Goal: Information Seeking & Learning: Find specific fact

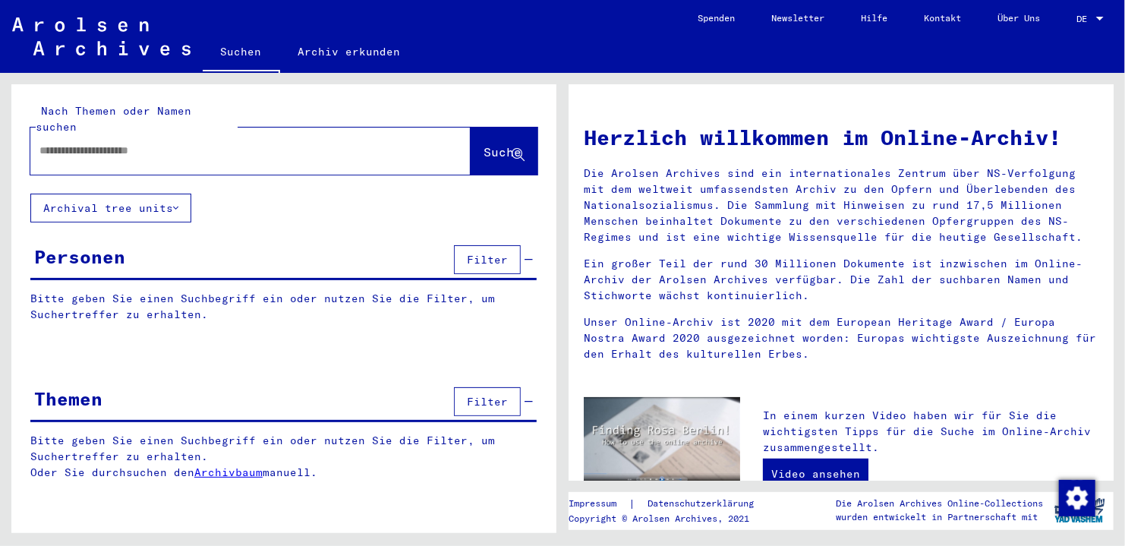
click at [61, 143] on input "text" at bounding box center [231, 151] width 385 height 16
type input "**********"
click at [499, 144] on span "Suche" at bounding box center [502, 151] width 38 height 15
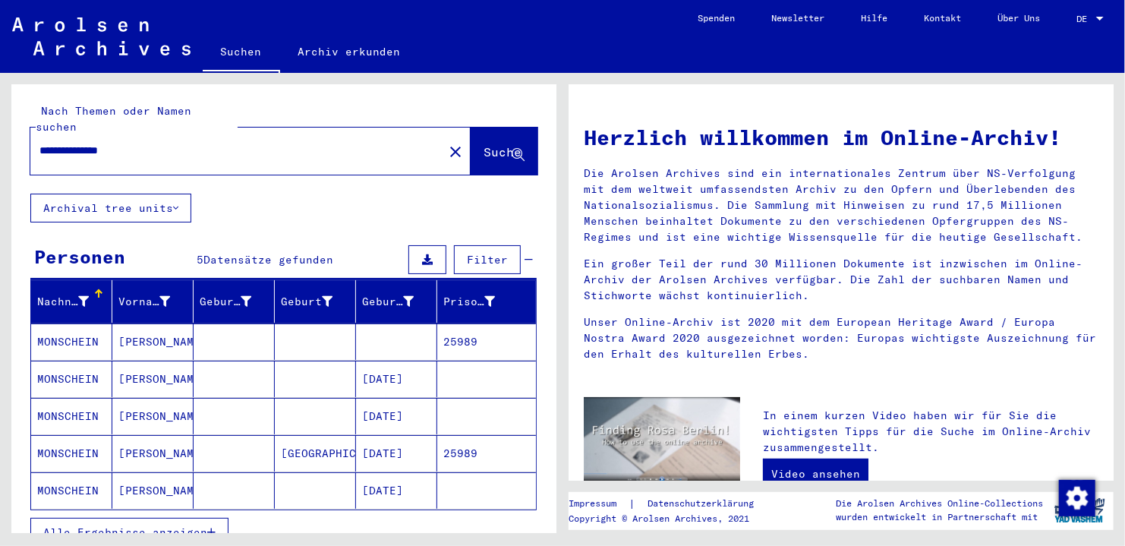
drag, startPoint x: 131, startPoint y: 350, endPoint x: 704, endPoint y: 516, distance: 597.3
click at [704, 516] on p "Copyright © Arolsen Archives, 2021" at bounding box center [669, 518] width 203 height 14
click at [813, 471] on link "Video ansehen" at bounding box center [815, 473] width 105 height 30
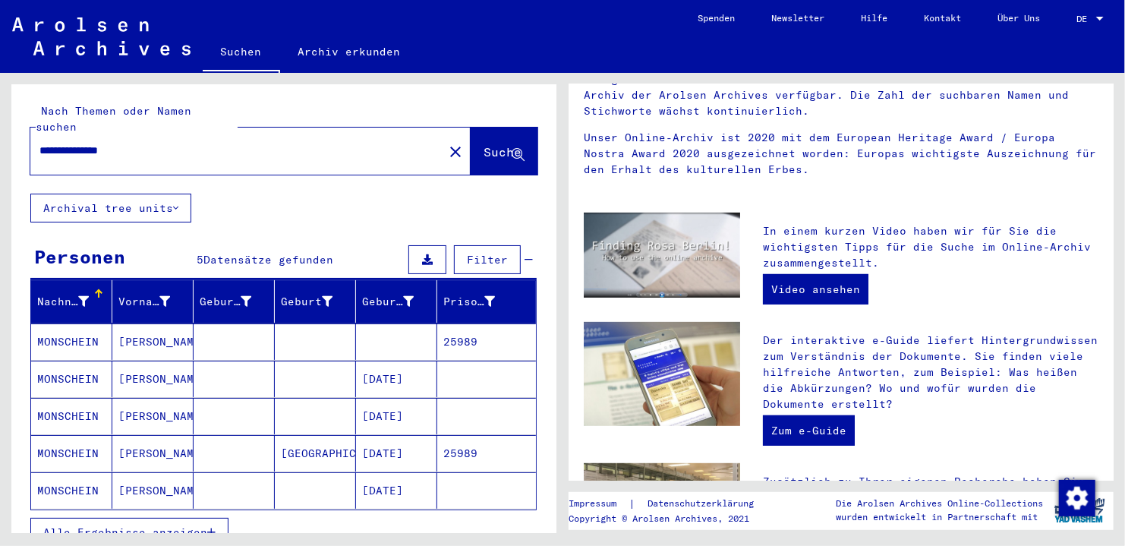
scroll to position [185, 0]
click at [798, 434] on link "Zum e-Guide" at bounding box center [809, 429] width 92 height 30
click at [56, 435] on mat-cell "MONSCHEIN" at bounding box center [71, 453] width 81 height 36
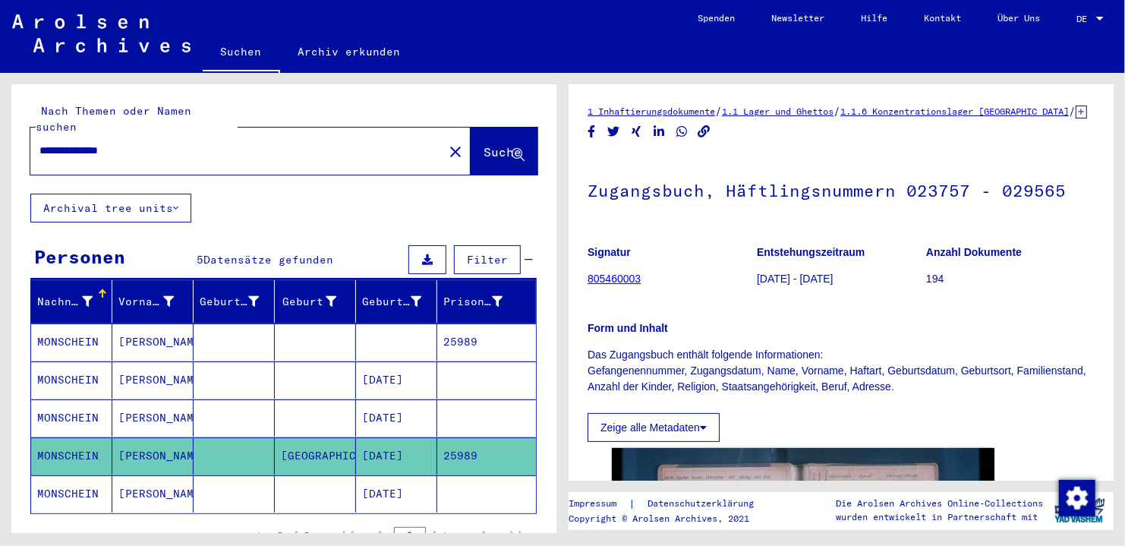
click at [706, 433] on icon at bounding box center [703, 427] width 7 height 11
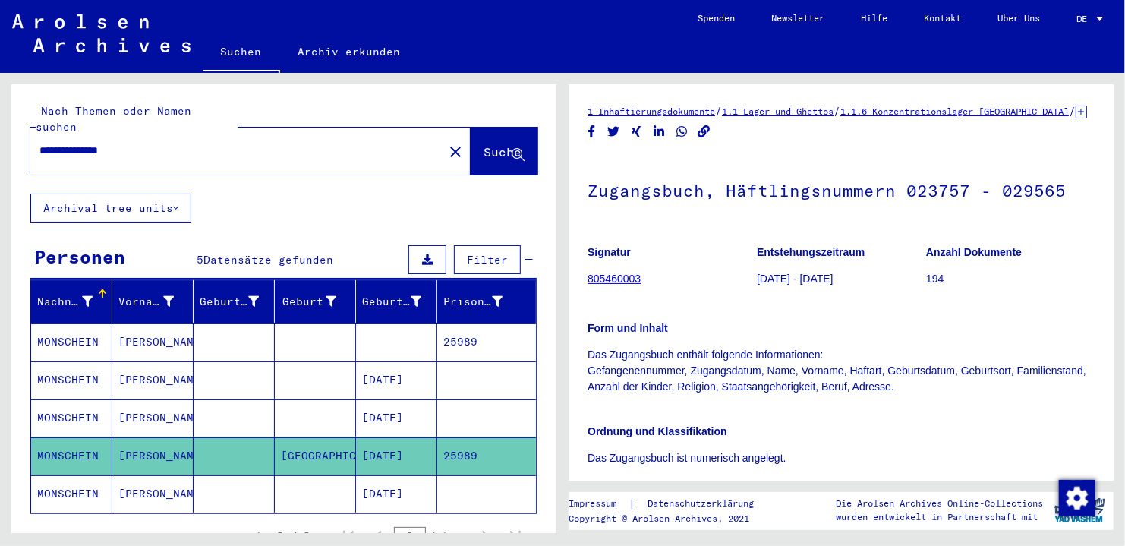
drag, startPoint x: 849, startPoint y: 428, endPoint x: 794, endPoint y: 303, distance: 136.6
click at [794, 287] on p "[DATE] - [DATE]" at bounding box center [841, 279] width 168 height 16
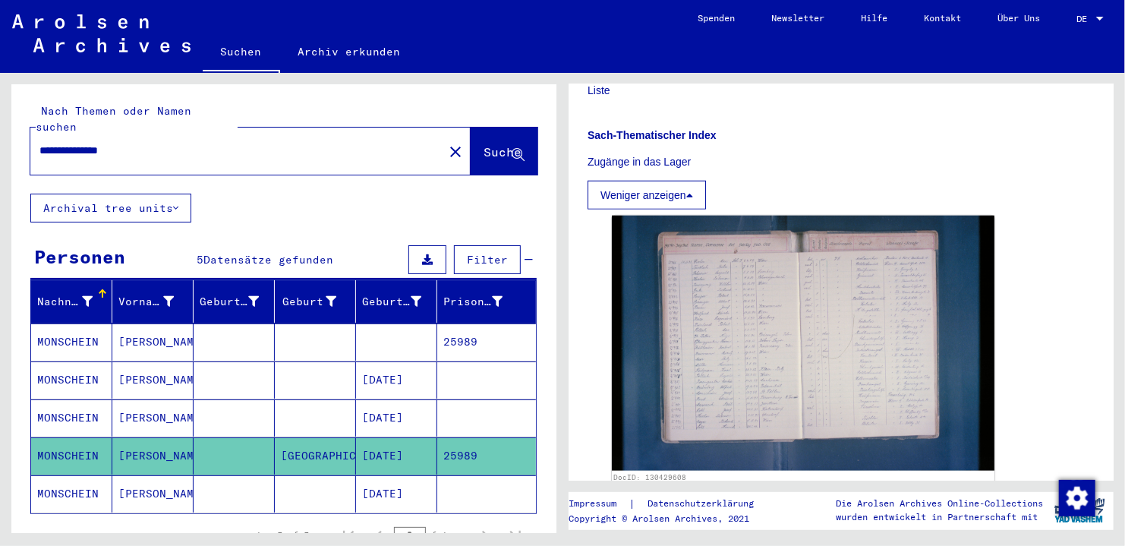
scroll to position [674, 0]
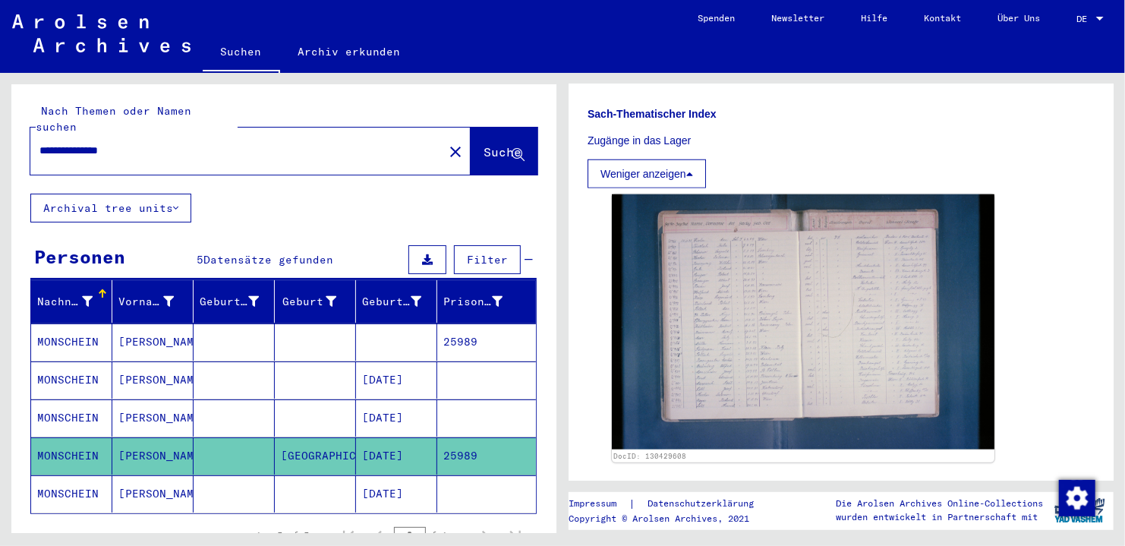
click at [41, 323] on mat-cell "MONSCHEIN" at bounding box center [71, 341] width 81 height 37
